Goal: Task Accomplishment & Management: Manage account settings

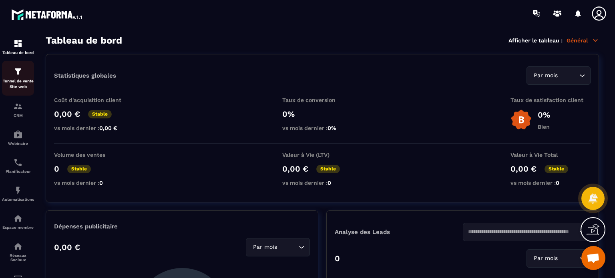
click at [14, 91] on link "Tunnel de vente Site web" at bounding box center [18, 78] width 32 height 35
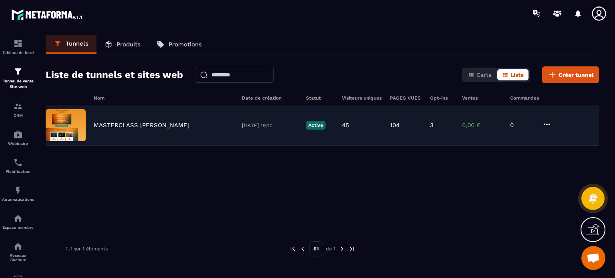
click at [132, 129] on div "MASTERCLASS [PERSON_NAME] [DATE] 19:10 Active 45 104 3 0,00 € 0" at bounding box center [322, 125] width 553 height 40
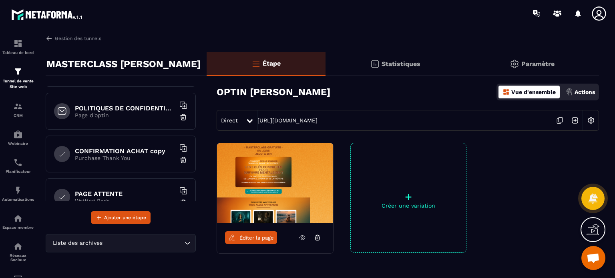
scroll to position [439, 0]
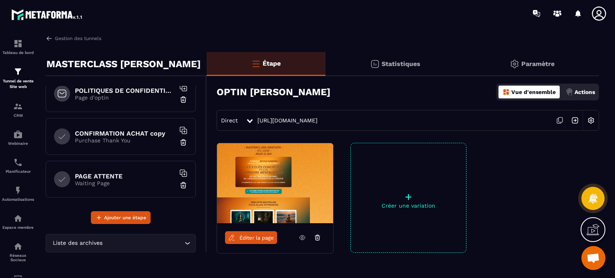
click at [125, 137] on p "Purchase Thank You" at bounding box center [125, 140] width 100 height 6
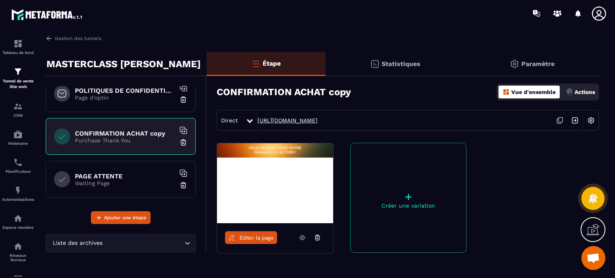
click at [317, 119] on link "[URL][DOMAIN_NAME]" at bounding box center [287, 120] width 60 height 6
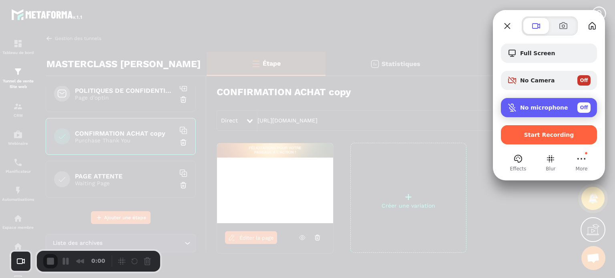
click at [543, 103] on div "No microphone Off" at bounding box center [555, 107] width 70 height 10
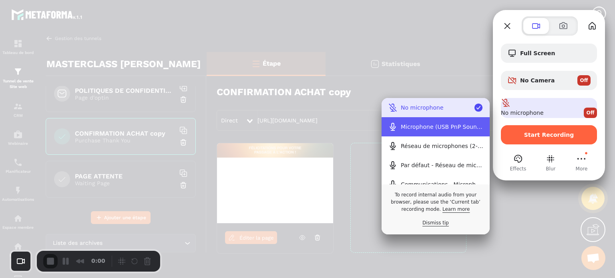
click at [455, 126] on div "Microphone (USB PnP Sound Device)" at bounding box center [442, 127] width 82 height 6
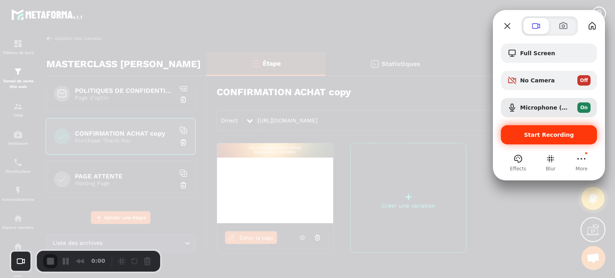
click at [555, 140] on div "Start Recording" at bounding box center [549, 134] width 96 height 19
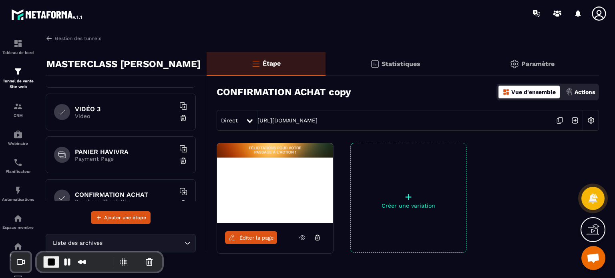
scroll to position [160, 0]
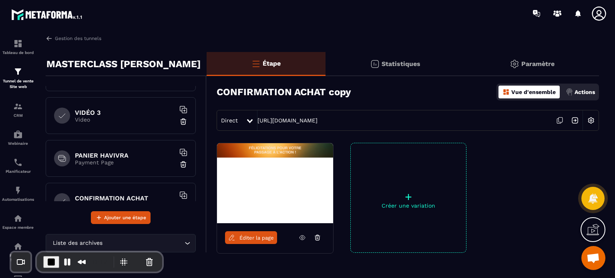
click at [114, 152] on h6 "PANIER HAVIVRA" at bounding box center [125, 156] width 100 height 8
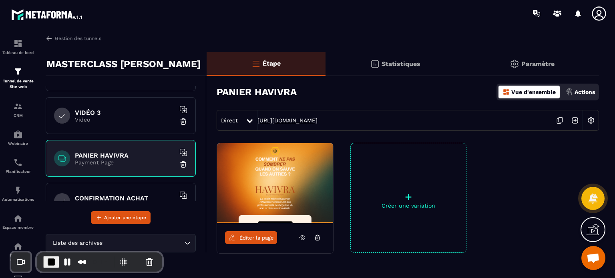
click at [317, 123] on link "[URL][DOMAIN_NAME]" at bounding box center [287, 120] width 60 height 6
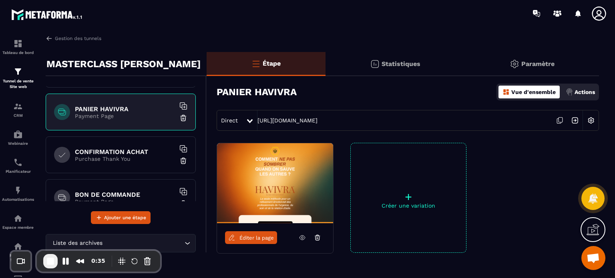
scroll to position [212, 0]
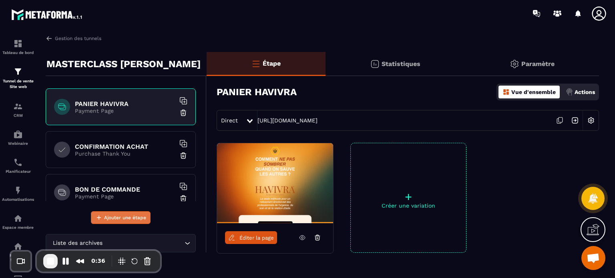
click at [133, 219] on span "Ajouter une étape" at bounding box center [125, 218] width 42 height 8
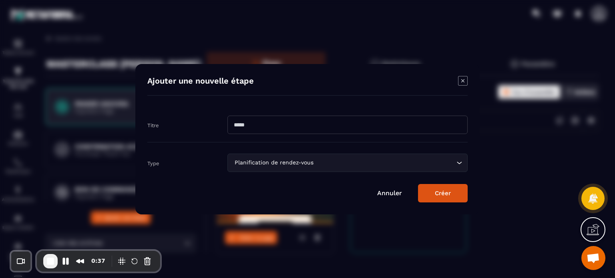
click at [291, 120] on input "Modal window" at bounding box center [347, 125] width 240 height 18
type input "**********"
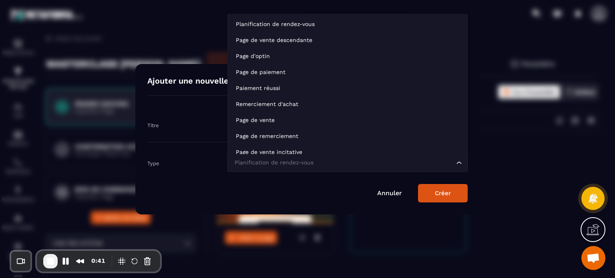
click at [239, 166] on div "Planification de rendez-vous" at bounding box center [343, 162] width 223 height 9
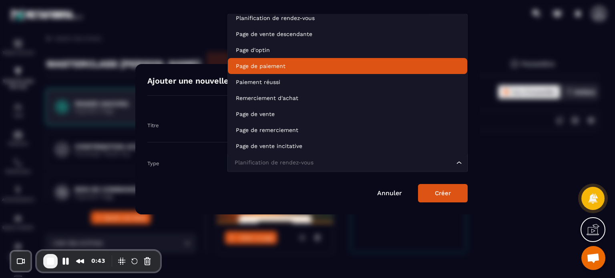
click at [277, 62] on li "Page de paiement" at bounding box center [347, 66] width 239 height 16
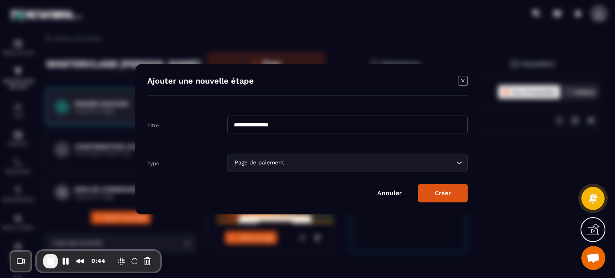
click at [436, 195] on button "Créer" at bounding box center [443, 193] width 50 height 18
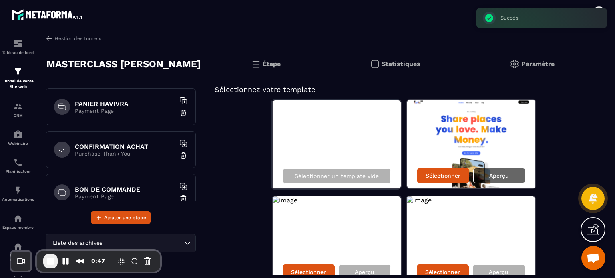
click at [490, 171] on div "Aperçu" at bounding box center [499, 175] width 52 height 15
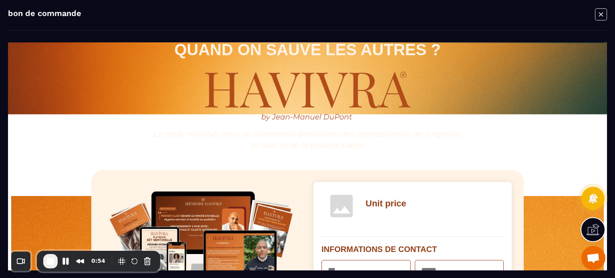
scroll to position [58, 0]
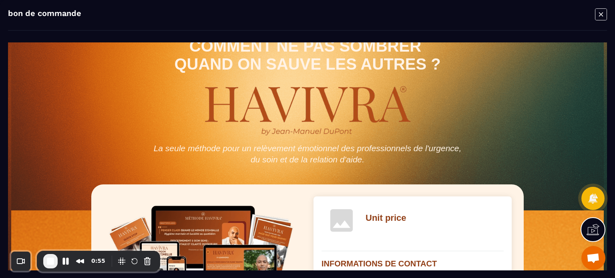
click at [600, 12] on icon "Modal window" at bounding box center [601, 14] width 12 height 12
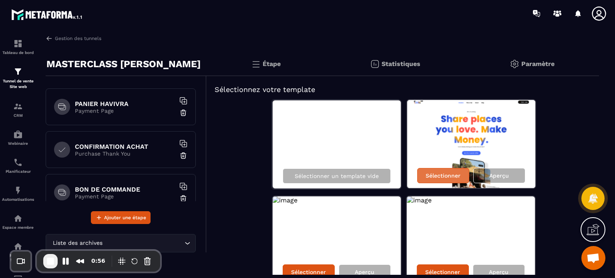
click at [426, 179] on div "Sélectionner" at bounding box center [443, 175] width 52 height 15
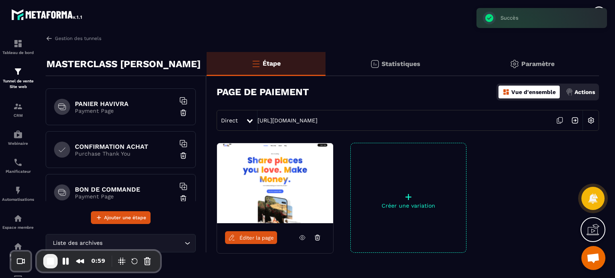
click at [592, 122] on img at bounding box center [590, 120] width 15 height 15
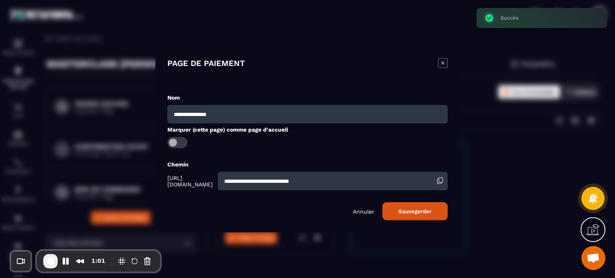
drag, startPoint x: 353, startPoint y: 185, endPoint x: 231, endPoint y: 179, distance: 123.0
click at [231, 179] on div "**********" at bounding box center [307, 181] width 280 height 18
type input "*"
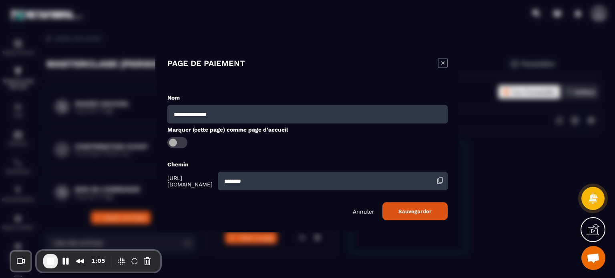
type input "********"
click at [382, 202] on button "Sauvegarder" at bounding box center [414, 211] width 65 height 18
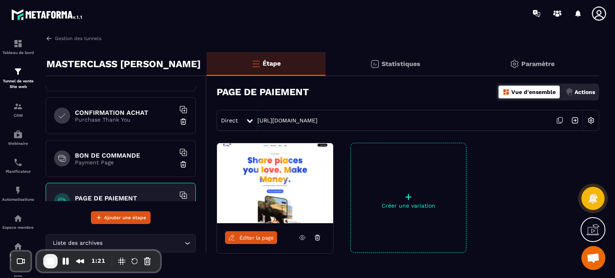
scroll to position [234, 0]
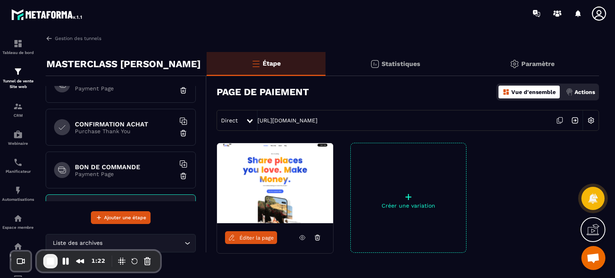
click at [118, 155] on div "BON DE COMMANDE Payment Page" at bounding box center [121, 170] width 150 height 37
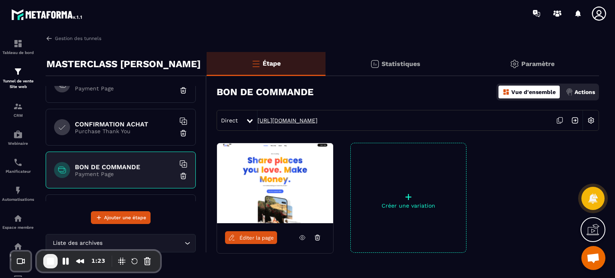
click at [309, 121] on link "[URL][DOMAIN_NAME]" at bounding box center [287, 120] width 60 height 6
click at [151, 131] on p "Purchase Thank You" at bounding box center [125, 131] width 100 height 6
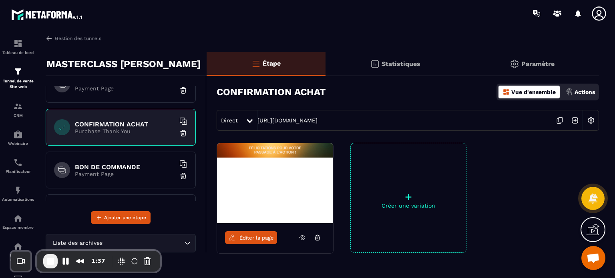
click at [124, 91] on div "PANIER HAVIVRA Payment Page" at bounding box center [121, 84] width 150 height 37
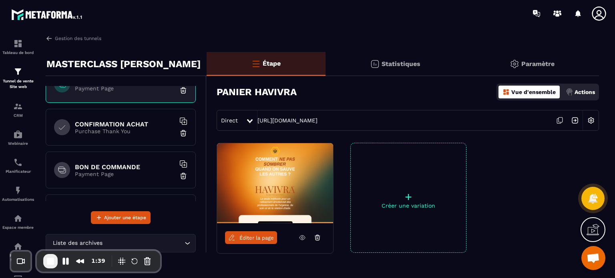
click at [101, 164] on h6 "BON DE COMMANDE" at bounding box center [125, 167] width 100 height 8
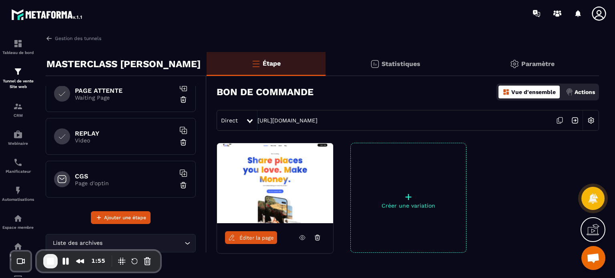
scroll to position [361, 0]
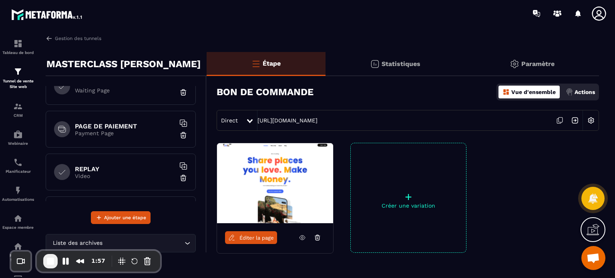
click at [251, 238] on span "Éditer la page" at bounding box center [256, 238] width 34 height 6
